Goal: Task Accomplishment & Management: Manage account settings

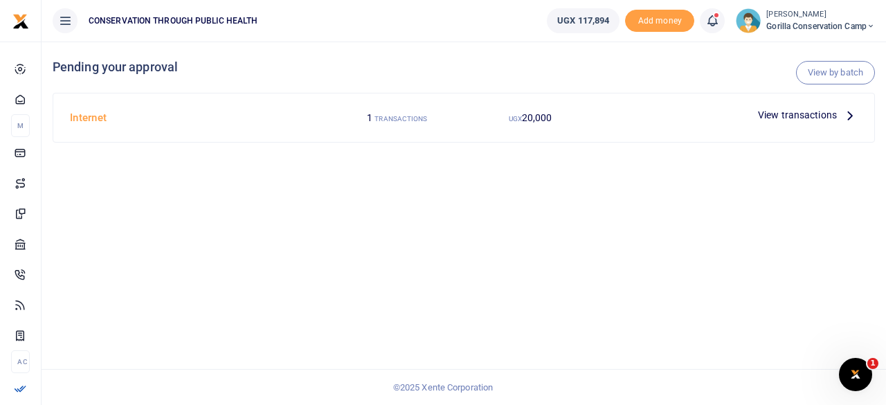
click at [784, 17] on small "[PERSON_NAME]" at bounding box center [820, 15] width 109 height 12
click at [817, 49] on link "Switch accounts" at bounding box center [822, 50] width 109 height 19
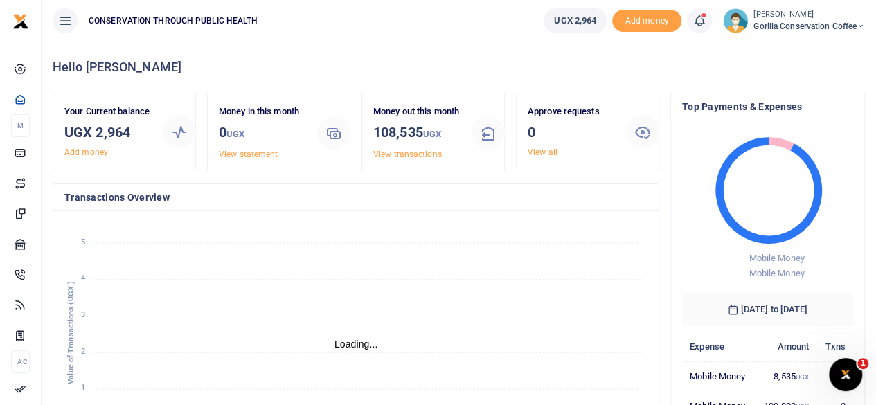
scroll to position [11, 11]
click at [82, 153] on link "Add money" at bounding box center [86, 152] width 44 height 10
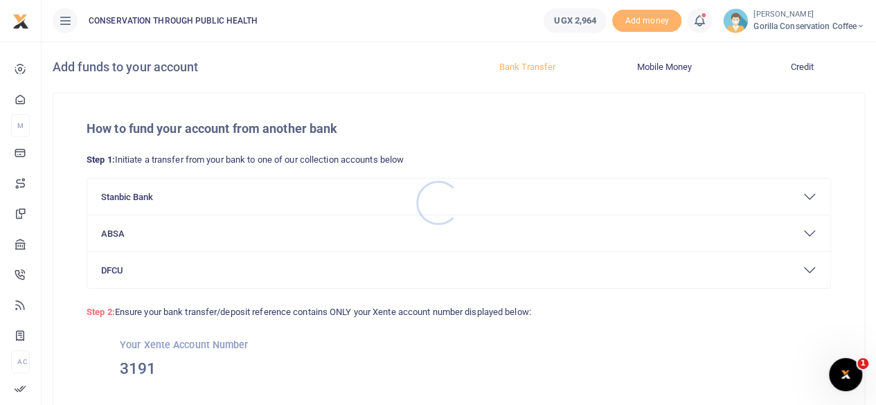
scroll to position [69, 0]
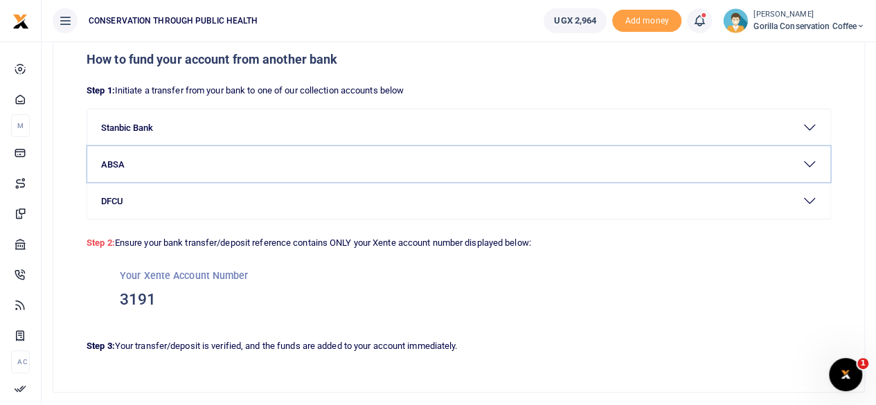
click at [134, 167] on button "ABSA" at bounding box center [458, 164] width 743 height 36
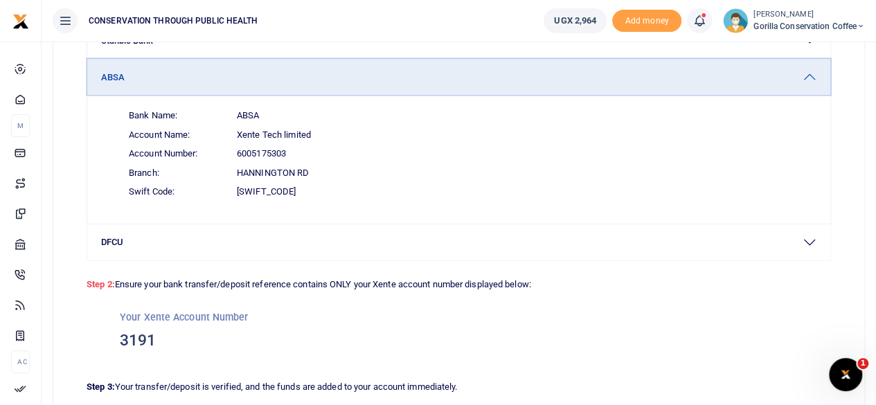
scroll to position [138, 0]
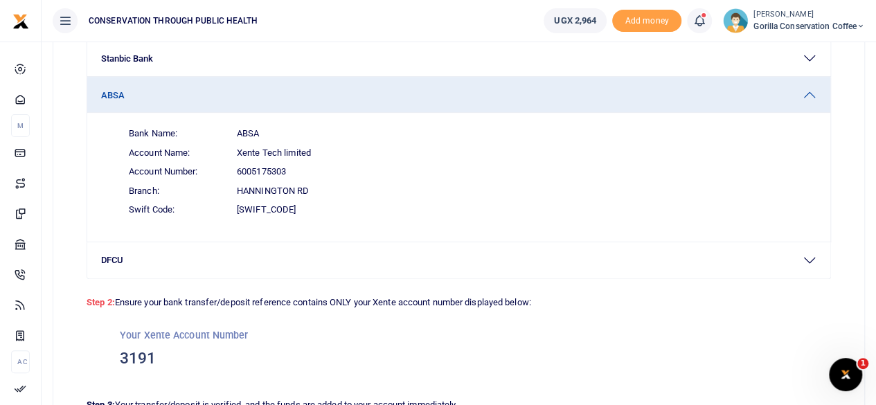
click at [766, 28] on span "Gorilla Conservation Coffee" at bounding box center [808, 26] width 111 height 12
click at [781, 42] on link "Switch accounts" at bounding box center [812, 50] width 109 height 19
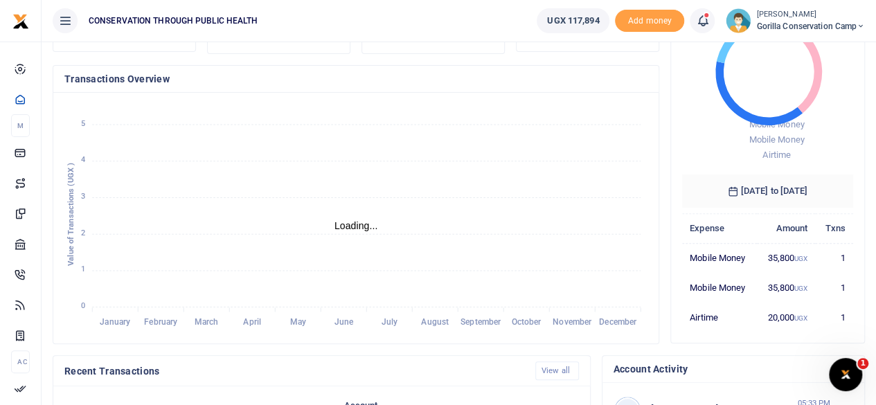
scroll to position [69, 0]
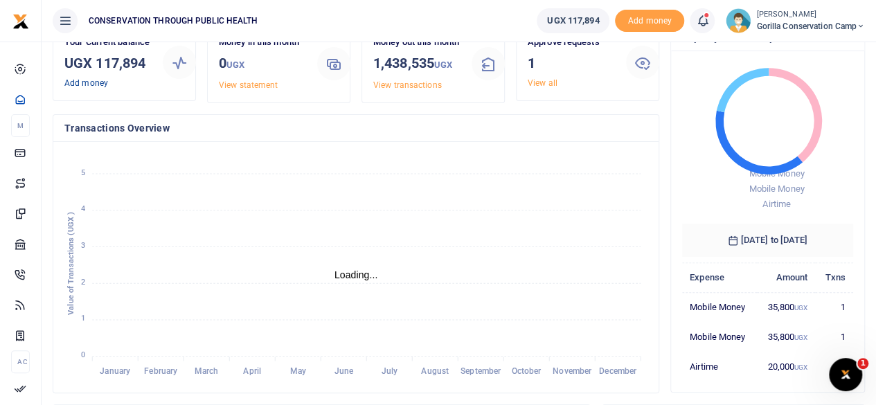
click at [83, 81] on link "Add money" at bounding box center [86, 83] width 44 height 10
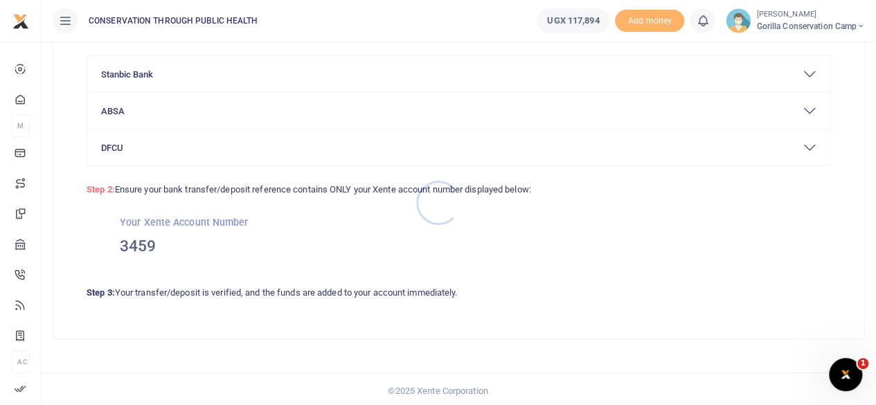
scroll to position [125, 0]
